Goal: Use online tool/utility: Use online tool/utility

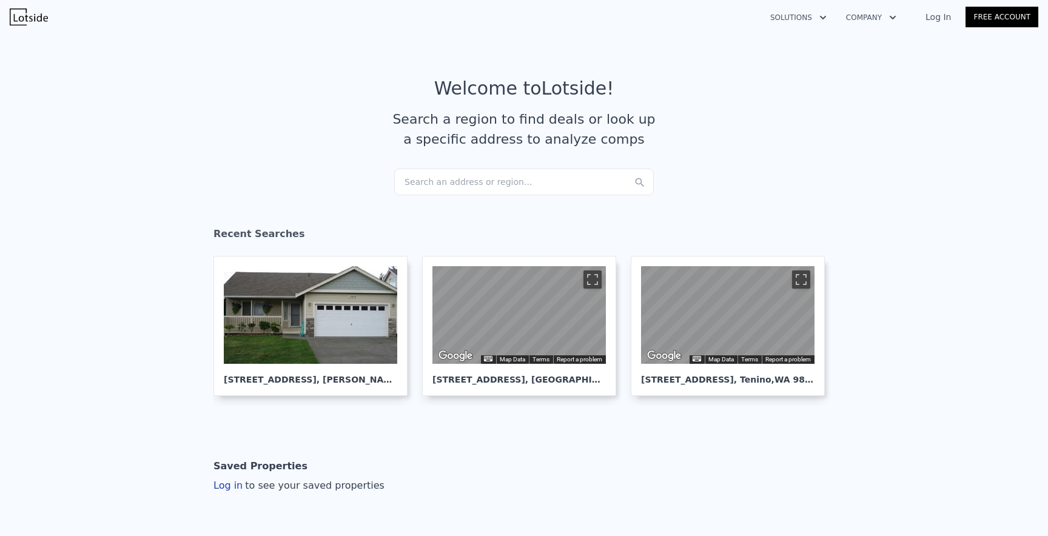
click at [518, 181] on div "Search an address or region..." at bounding box center [524, 182] width 260 height 27
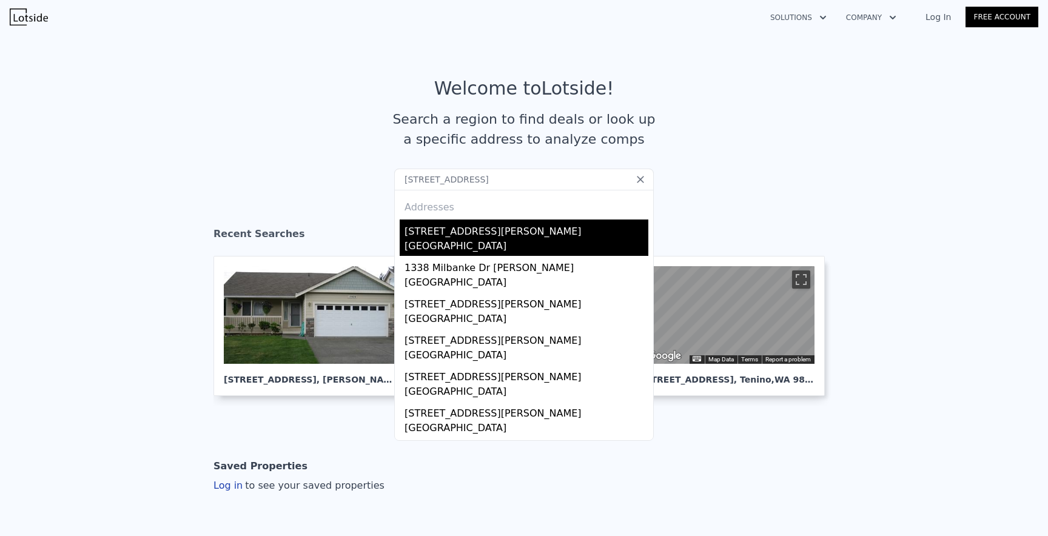
type input "[STREET_ADDRESS]"
click at [501, 235] on div "[STREET_ADDRESS][PERSON_NAME]" at bounding box center [527, 229] width 244 height 19
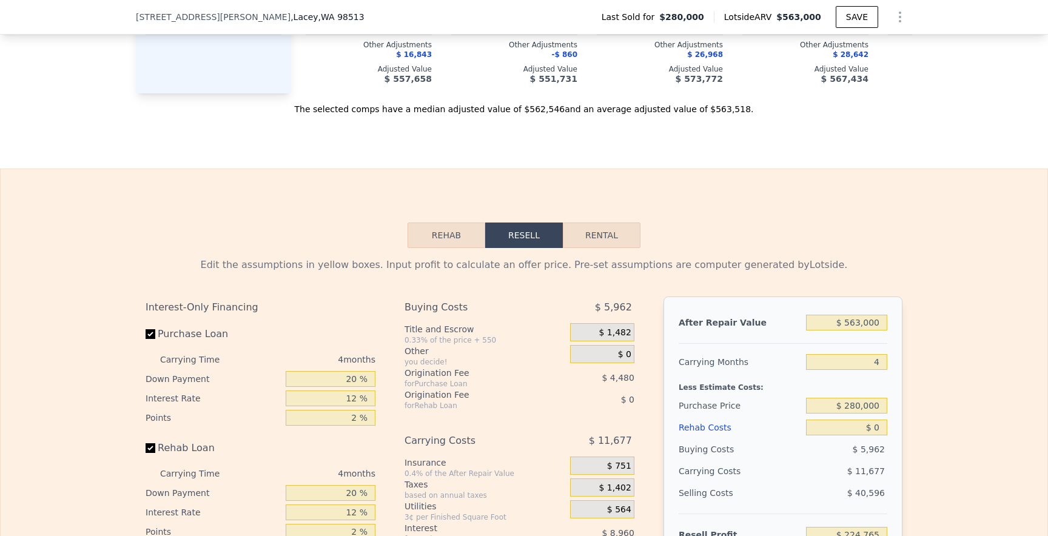
scroll to position [1676, 0]
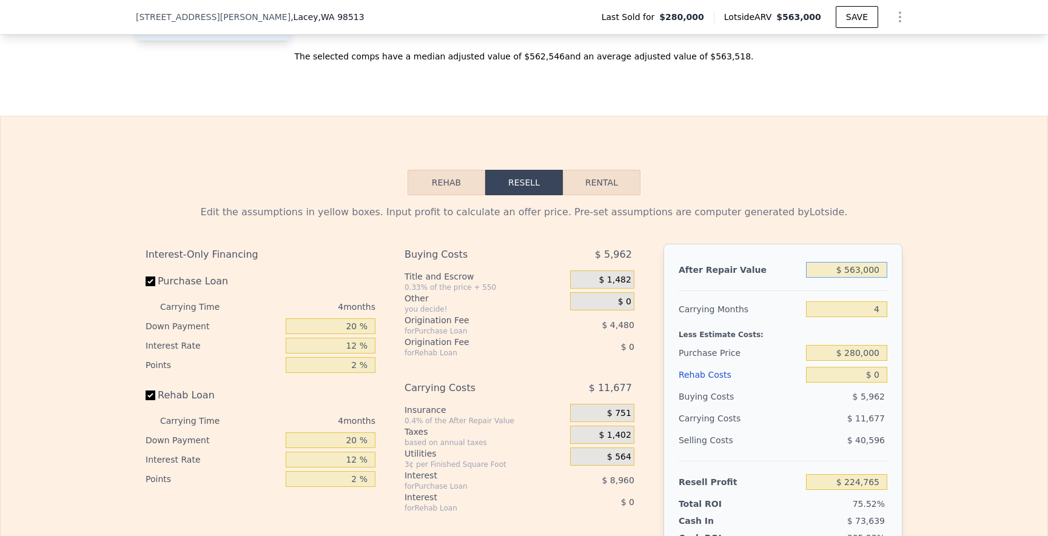
click at [856, 274] on input "$ 563,000" at bounding box center [846, 270] width 81 height 16
type input "$ 53,000"
type input "-$ 248,278"
type input "$ 533,000"
type input "$ 196,939"
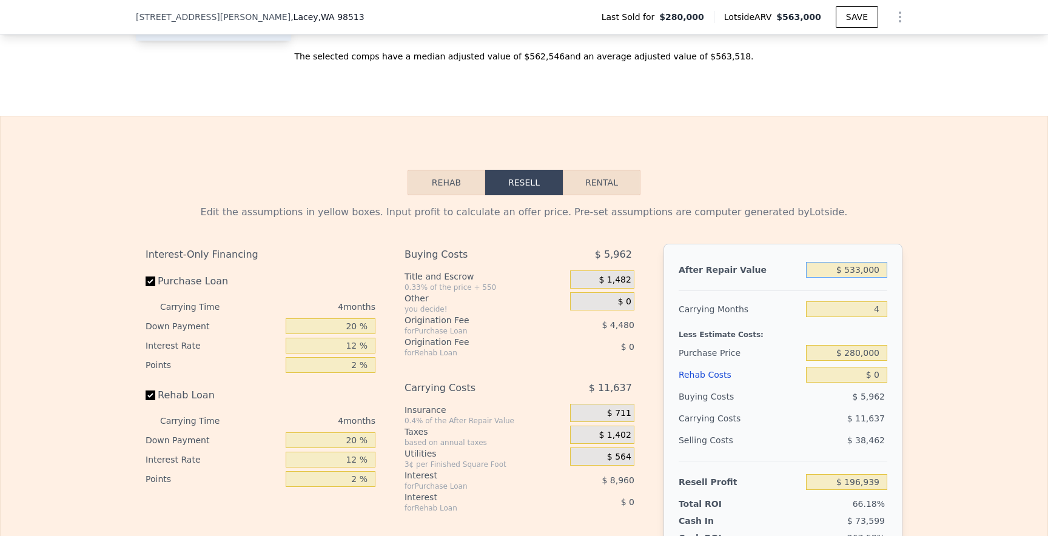
type input "$ 533,000"
click at [914, 322] on div "Edit the assumptions in yellow boxes. Input profit to calculate an offer price.…" at bounding box center [524, 420] width 1047 height 451
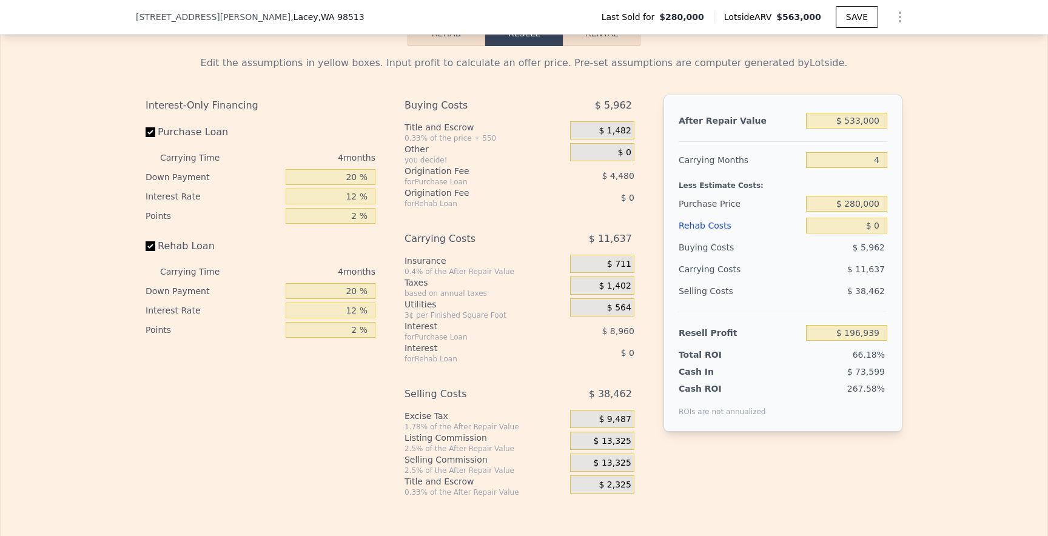
scroll to position [1829, 0]
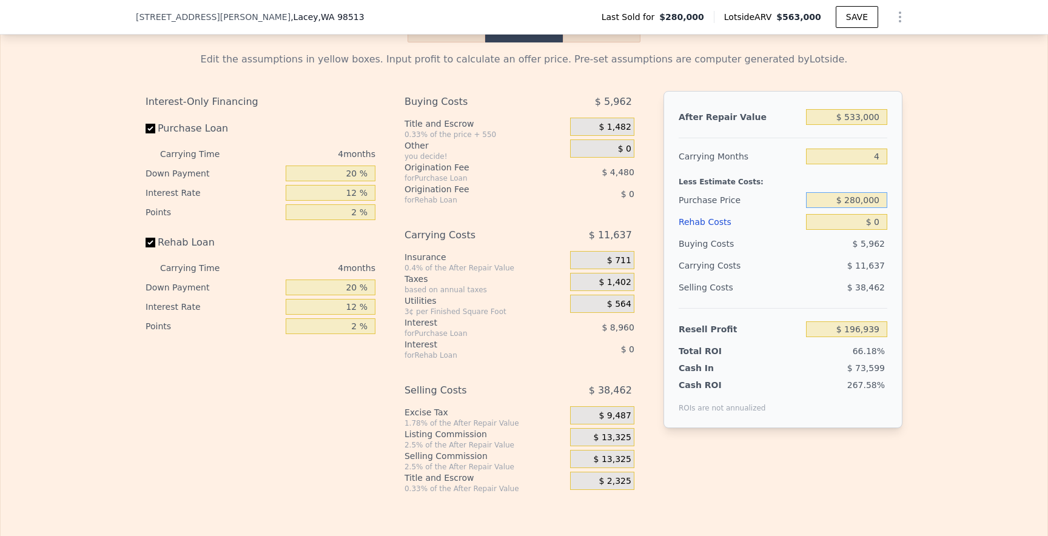
click at [856, 202] on input "$ 280,000" at bounding box center [846, 200] width 81 height 16
type input "$ 375,000"
type input "$ 97,062"
click at [829, 258] on div "$ 14,677" at bounding box center [824, 266] width 128 height 22
click at [882, 221] on input "$ 0" at bounding box center [846, 222] width 81 height 16
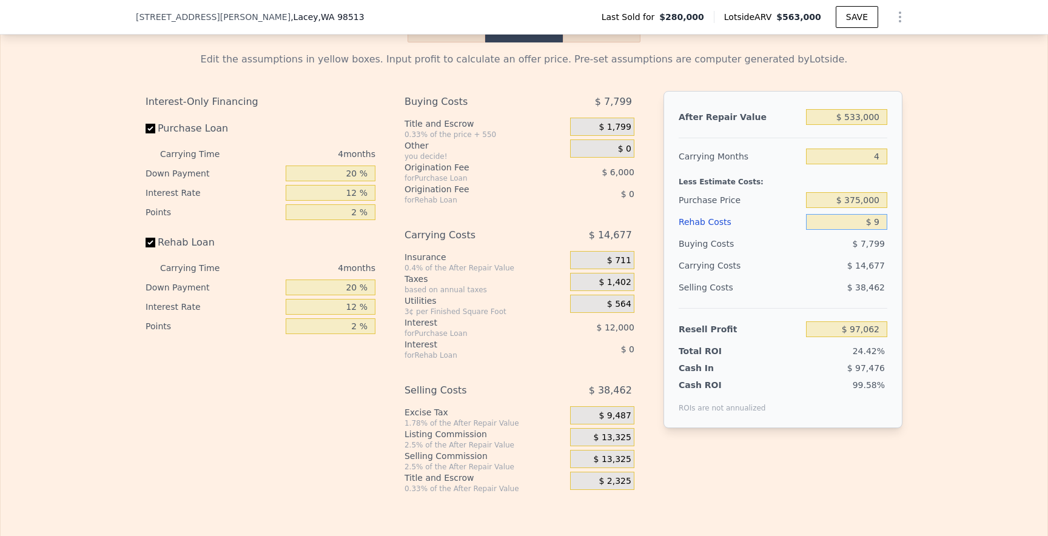
type input "$ 90"
type input "$ 96,967"
type input "$ 900"
type input "$ 96,120"
type input "$ 9,000"
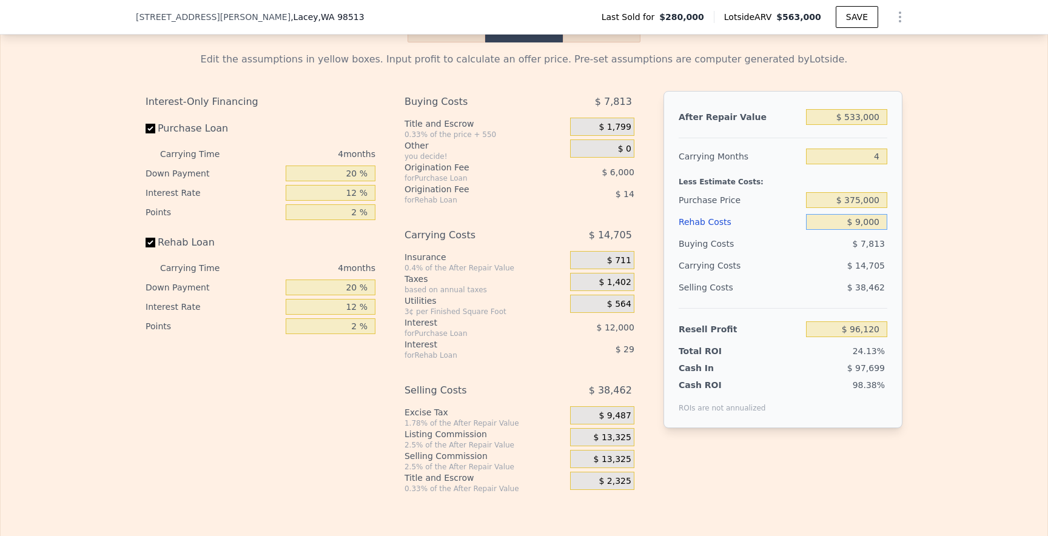
type input "$ 87,630"
type input "$ 90,000"
type input "$ 2,742"
type input "$ 90,000"
click at [840, 269] on div "$ 17,557" at bounding box center [824, 266] width 128 height 22
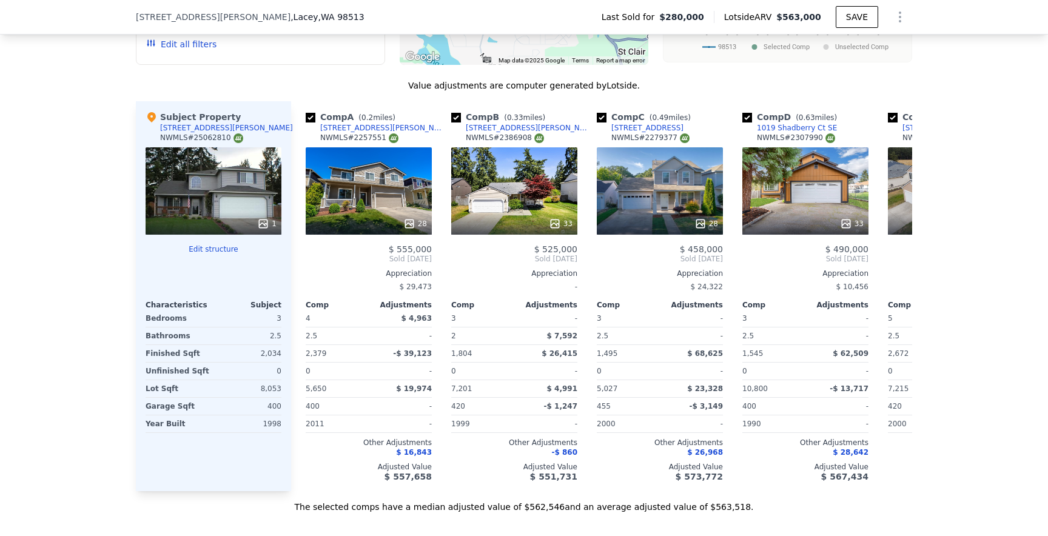
scroll to position [1224, 0]
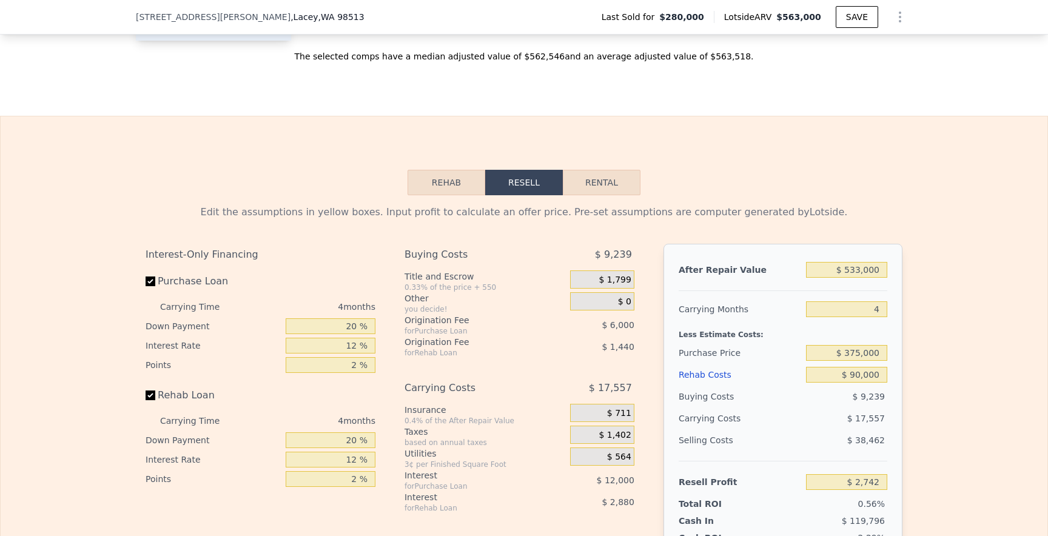
type input "$ 563,000"
type input "$ 0"
type input "$ 224,765"
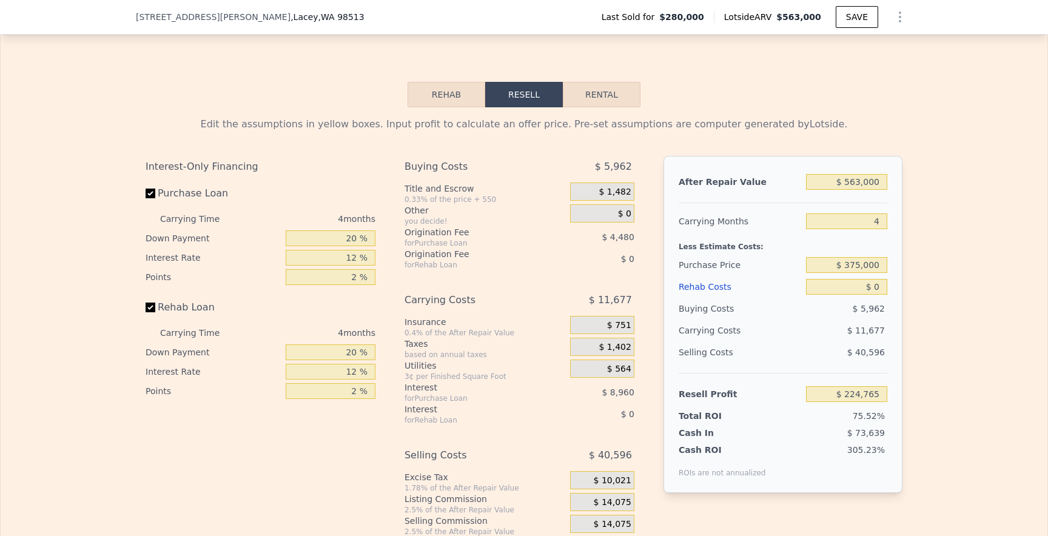
scroll to position [1766, 0]
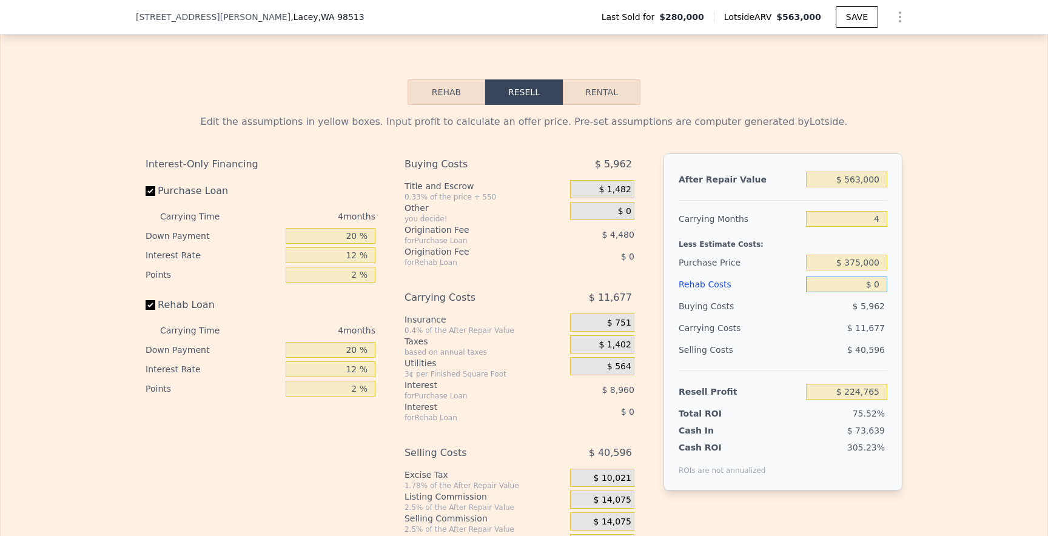
click at [879, 286] on input "$ 0" at bounding box center [846, 285] width 81 height 16
click at [857, 181] on input "$ 563,000" at bounding box center [846, 180] width 81 height 16
type input "$ 53,000"
type input "-$ 248,278"
type input "$ 533,000"
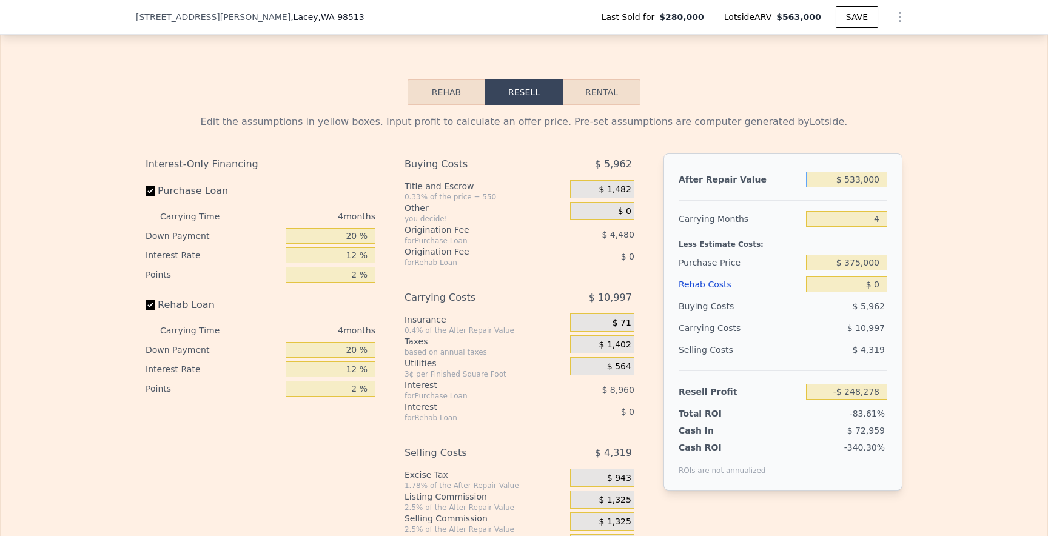
type input "$ 196,939"
type input "$ 533,000"
click at [822, 202] on div "After Repair Value $ 533,000 Carrying Months 4 Less Estimate Costs: Purchase Pr…" at bounding box center [783, 322] width 239 height 337
click at [883, 285] on input "$ 0" at bounding box center [846, 285] width 81 height 16
type input "$ 9"
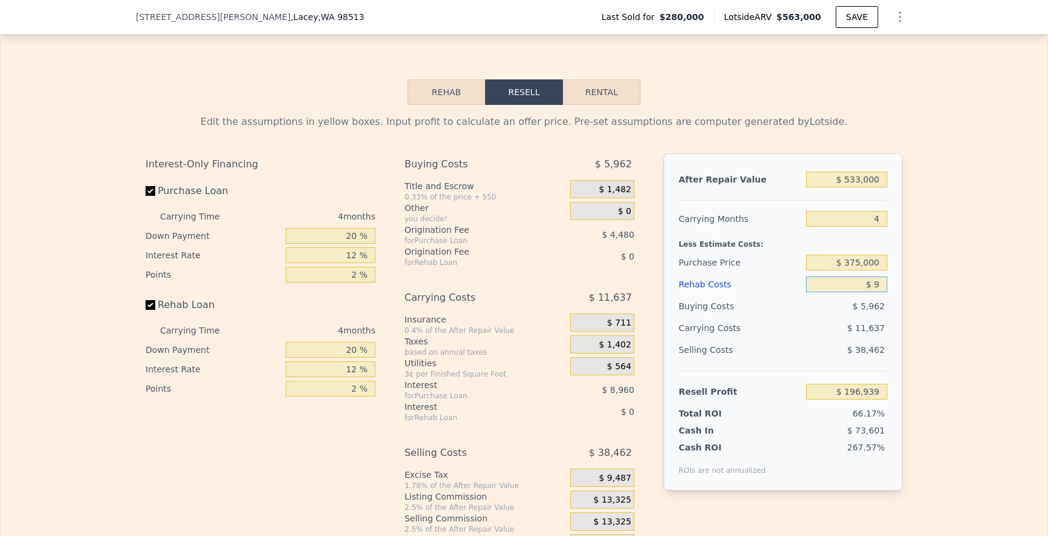
type input "$ 196,930"
type input "$ 90"
type input "$ 196,844"
type input "$ 900"
type input "$ 195,997"
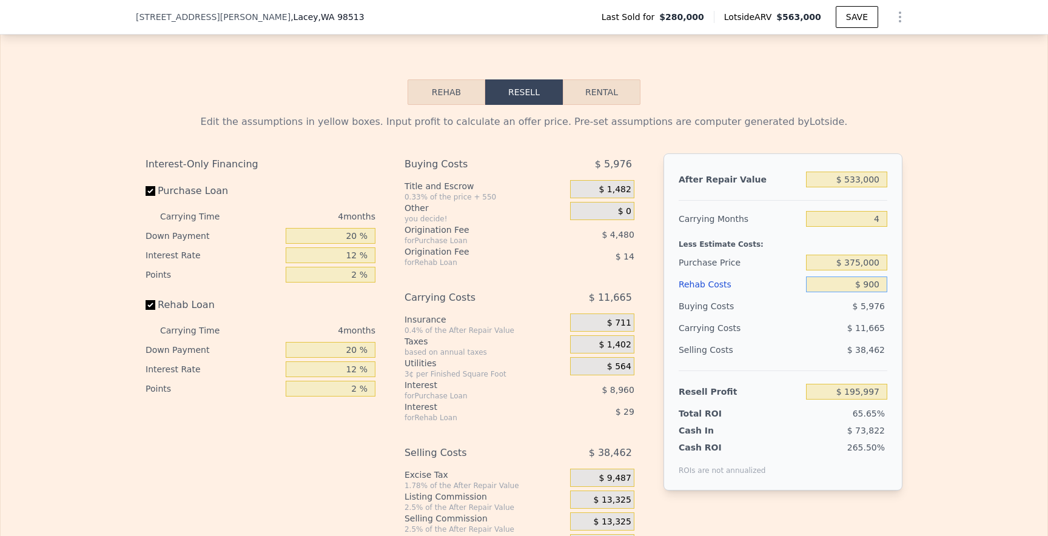
type input "$ 9,000"
type input "$ 187,507"
type input "$ 900"
type input "$ 195,997"
type input "$ 90"
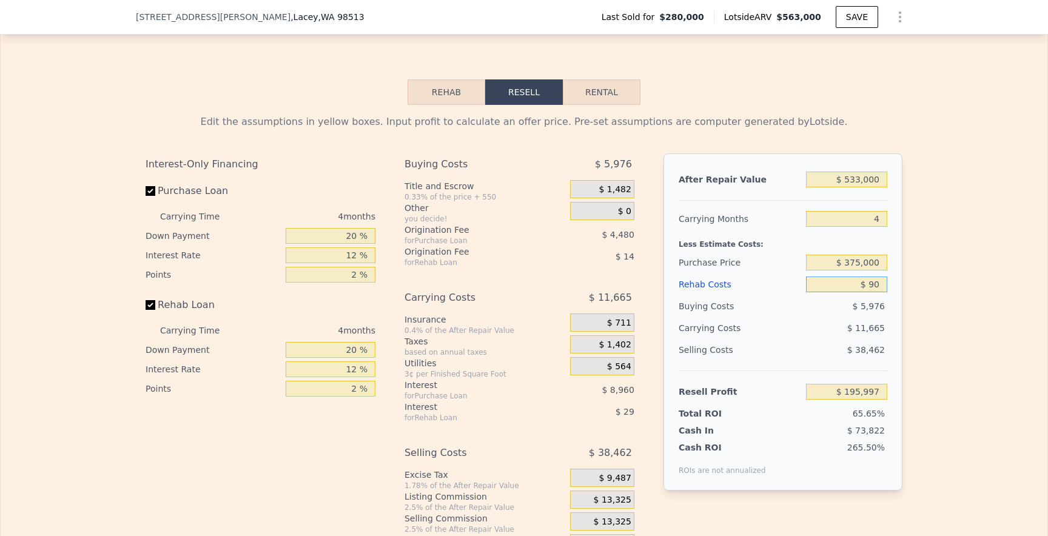
type input "$ 196,844"
type input "$ 9"
type input "$ 196,930"
type input "$ 7"
type input "$ 196,932"
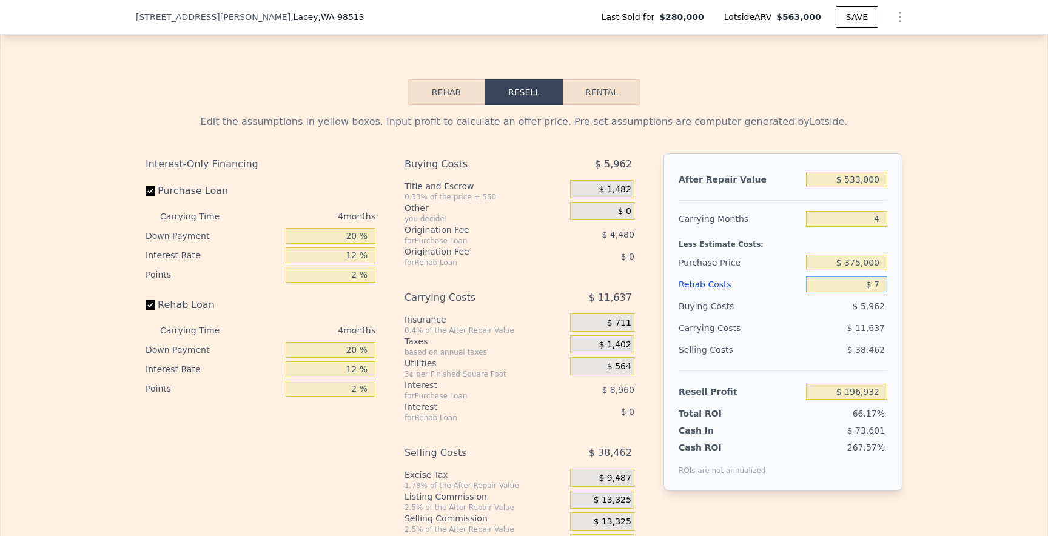
type input "$ 75"
type input "$ 196,859"
type input "$ 750"
type input "$ 196,153"
type input "$ 7,500"
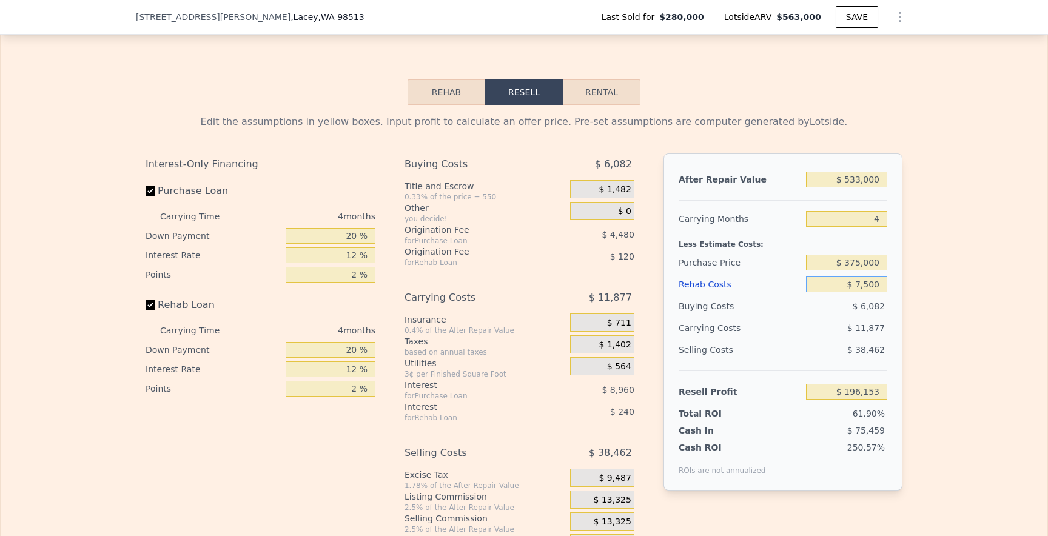
type input "$ 189,079"
type input "$ 75,000"
type input "$ 118,339"
type input "$ 75,000"
click at [860, 260] on input "$ 375,000" at bounding box center [846, 263] width 81 height 16
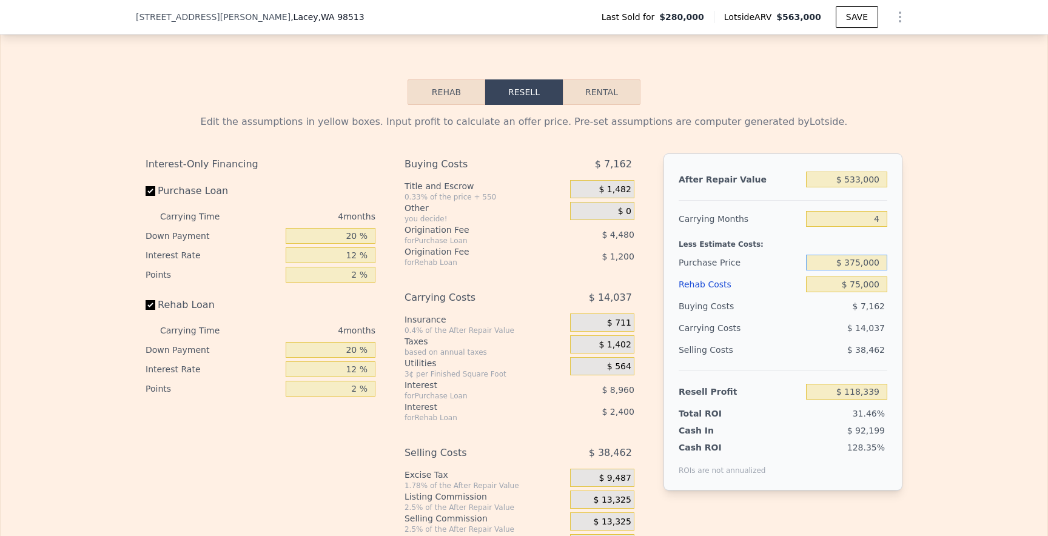
type input "$ 18,462"
click at [830, 308] on div "$ 8,999" at bounding box center [847, 306] width 82 height 22
click at [857, 263] on input "$ 375,000" at bounding box center [846, 263] width 81 height 16
type input "$ 305,000"
type input "$ 92,055"
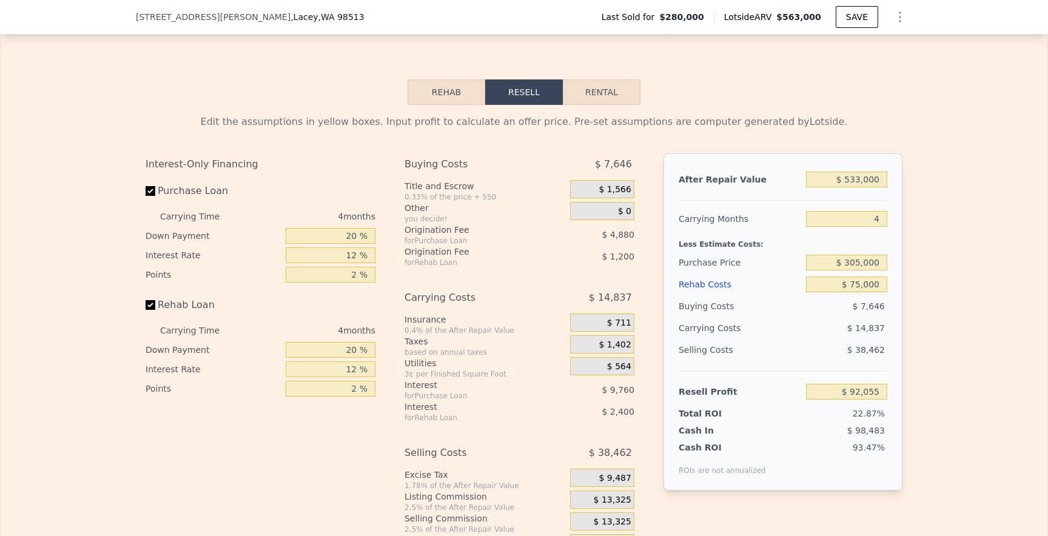
click at [832, 338] on div "$ 14,837" at bounding box center [824, 328] width 128 height 22
click at [855, 264] on input "$ 305,000" at bounding box center [846, 263] width 81 height 16
type input "$ 325,000"
type input "$ 71,029"
click at [826, 325] on div "$ 15,477" at bounding box center [824, 328] width 128 height 22
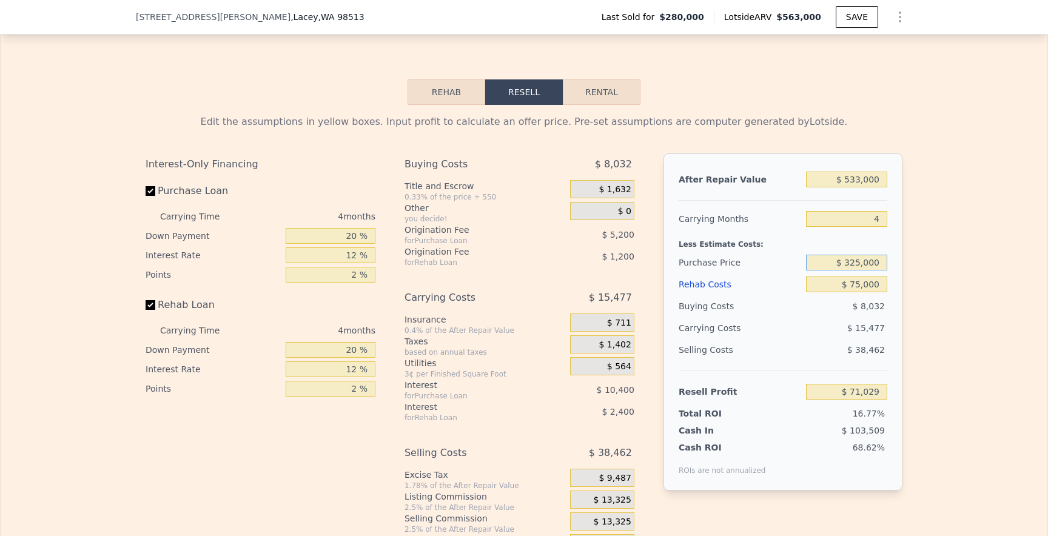
click at [858, 265] on input "$ 325,000" at bounding box center [846, 263] width 81 height 16
type input "$ 305,000"
type input "$ 92,055"
click at [856, 285] on input "$ 75,000" at bounding box center [846, 285] width 81 height 16
type input "$ 5,000"
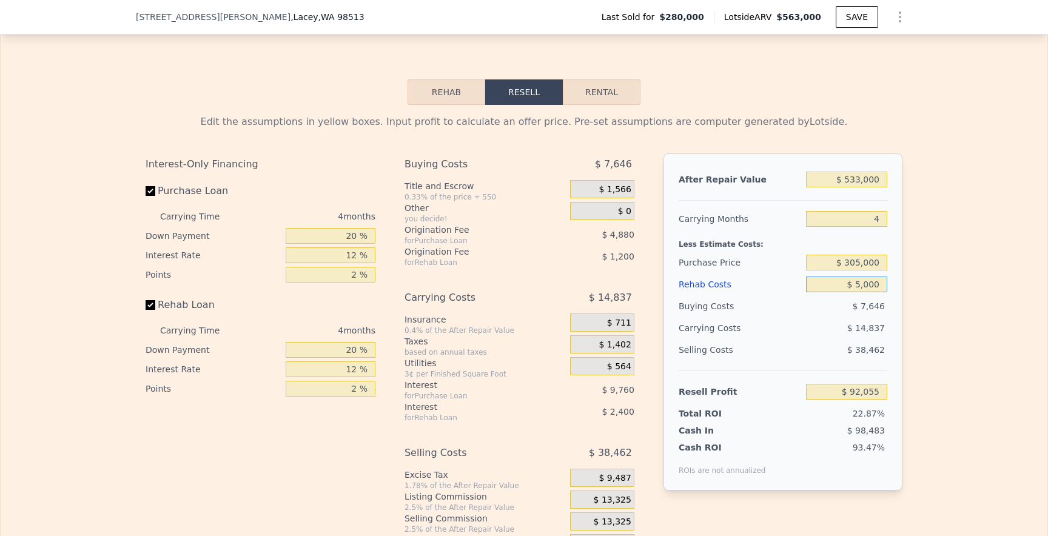
type input "$ 165,415"
type input "$ 95,000"
type input "$ 71,095"
type input "$ 95,000"
click at [826, 331] on div "$ 15,477" at bounding box center [824, 328] width 128 height 22
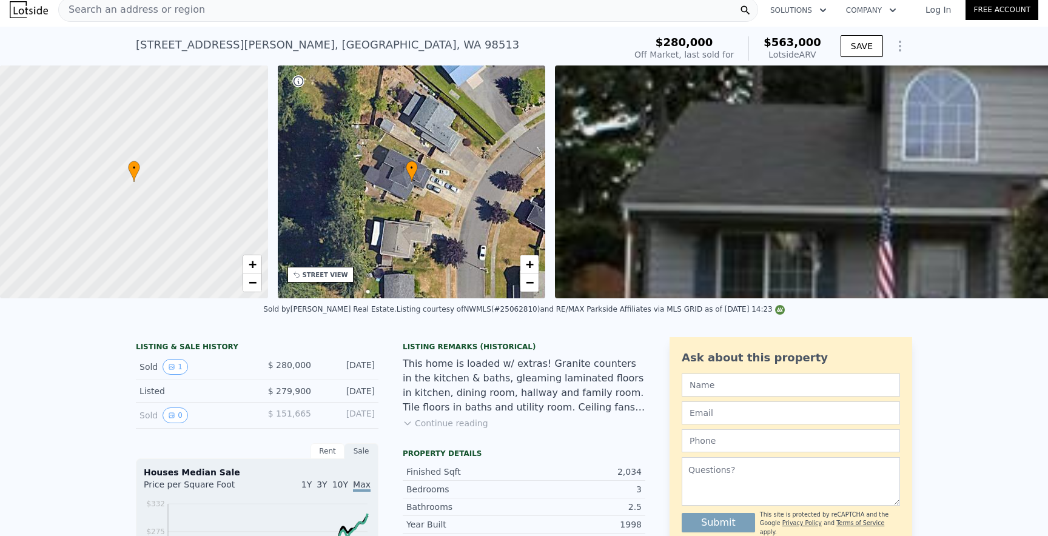
scroll to position [7, 0]
